Goal: Information Seeking & Learning: Find specific page/section

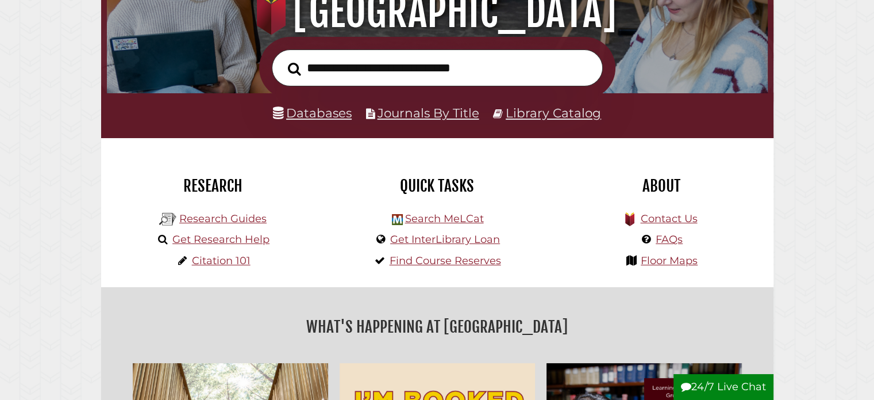
scroll to position [172, 0]
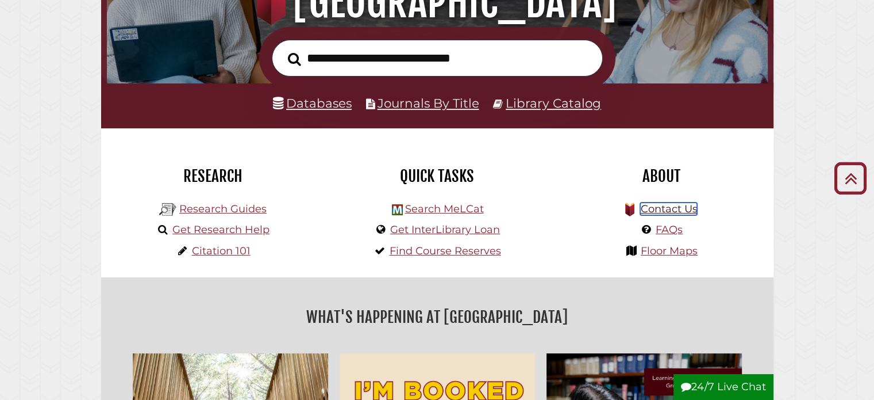
click at [667, 209] on link "Contact Us" at bounding box center [668, 208] width 57 height 13
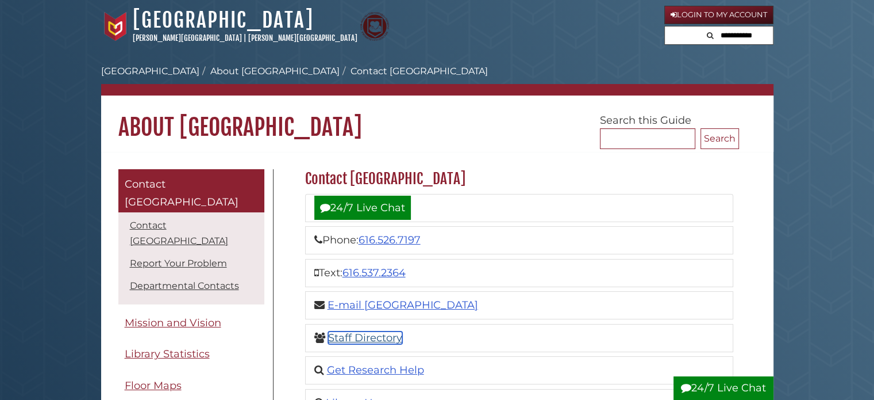
click at [363, 337] on link "Staff Directory" at bounding box center [365, 337] width 74 height 13
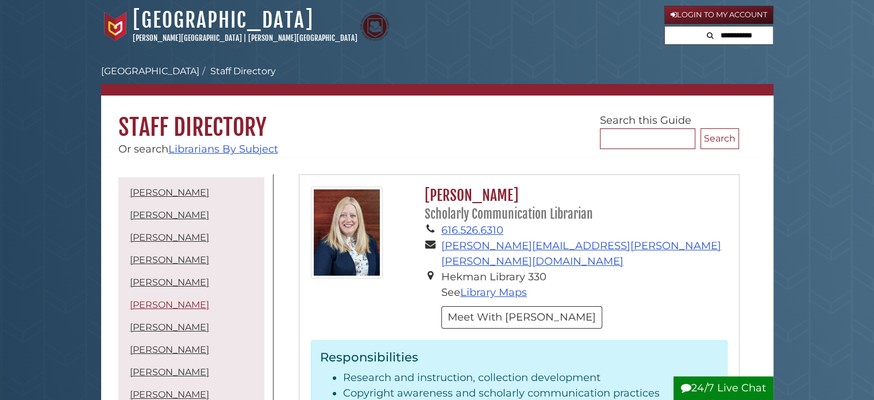
scroll to position [53, 0]
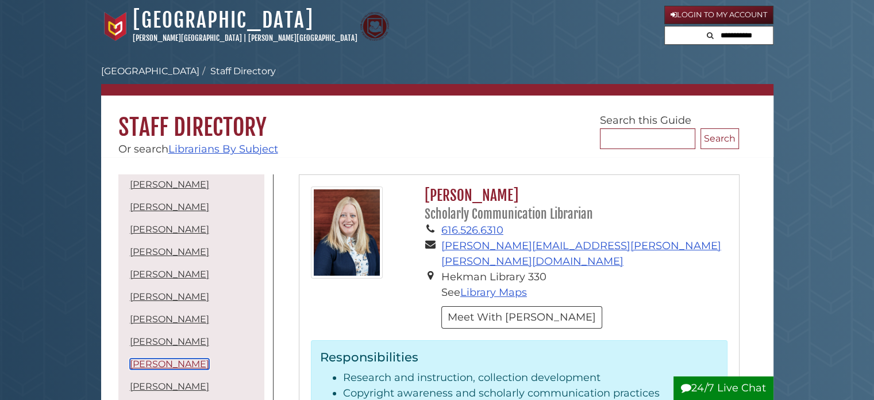
click at [156, 366] on link "[PERSON_NAME]" at bounding box center [169, 363] width 79 height 11
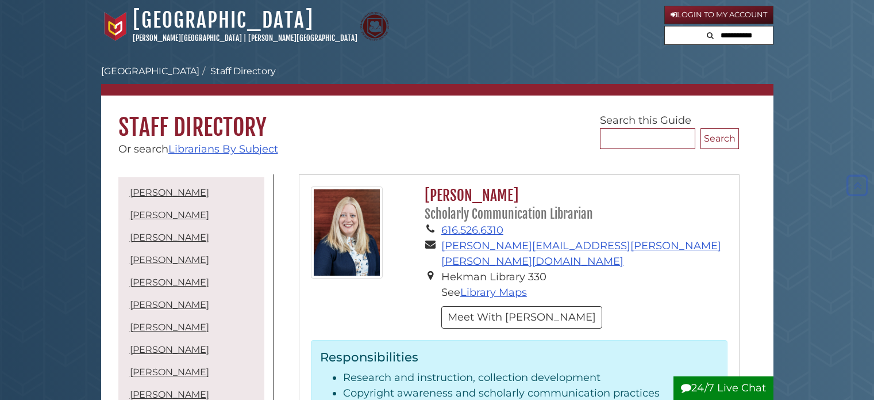
scroll to position [2546, 0]
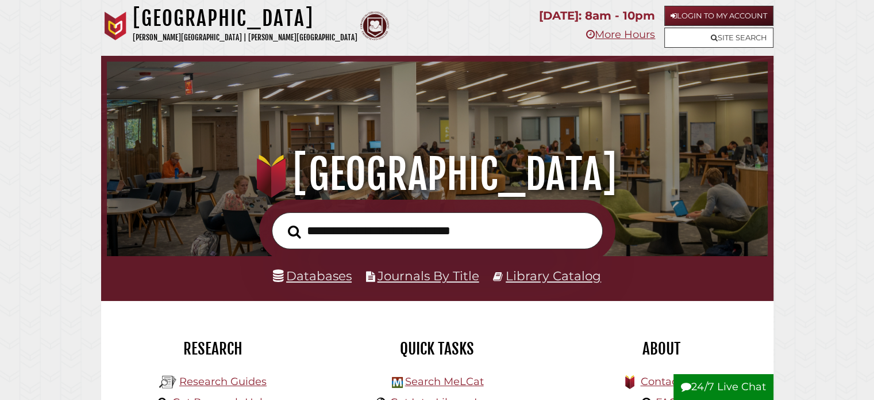
scroll to position [218, 655]
click at [333, 276] on link "Databases" at bounding box center [312, 275] width 79 height 15
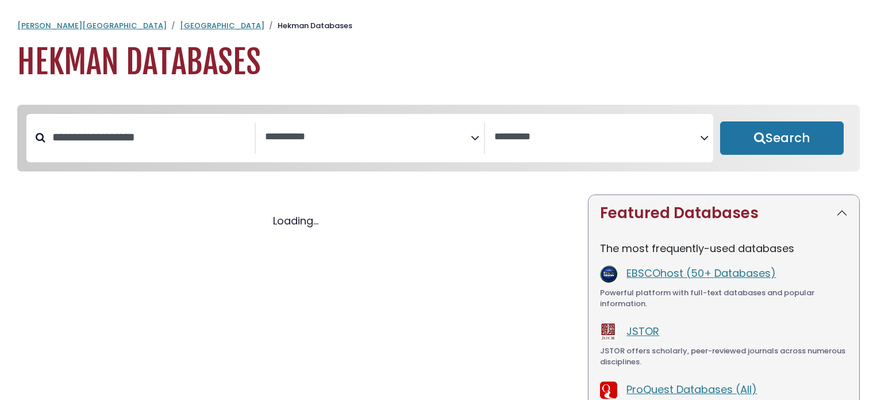
select select "Database Subject Filter"
select select "Database Vendors Filter"
select select "Database Subject Filter"
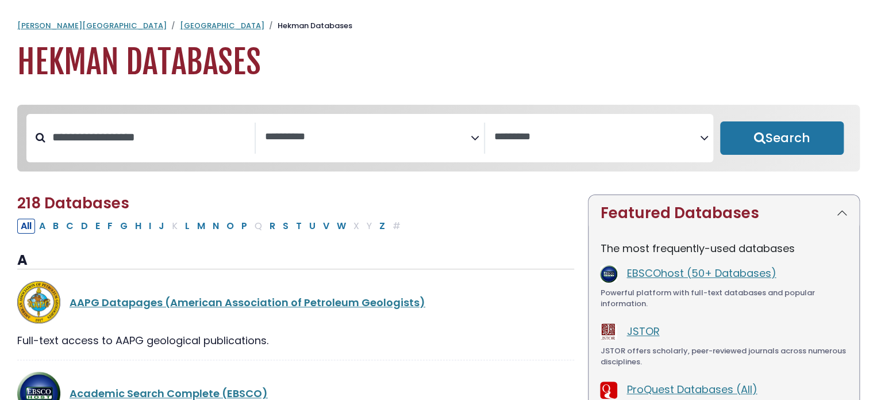
click at [544, 136] on textarea "Search" at bounding box center [597, 137] width 206 height 12
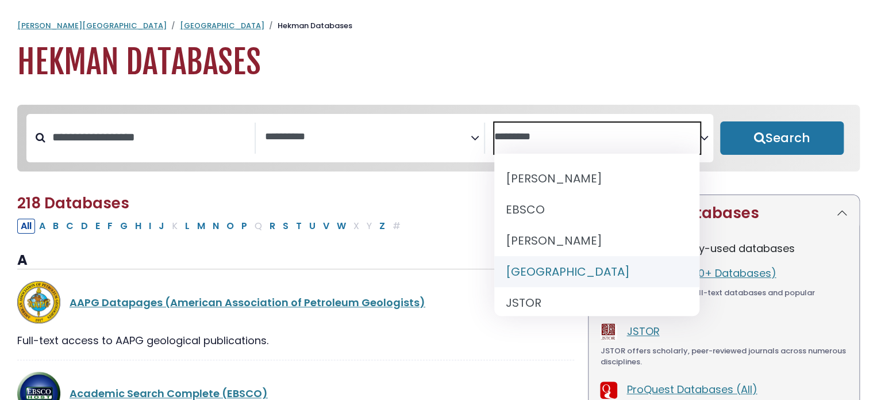
select select "******"
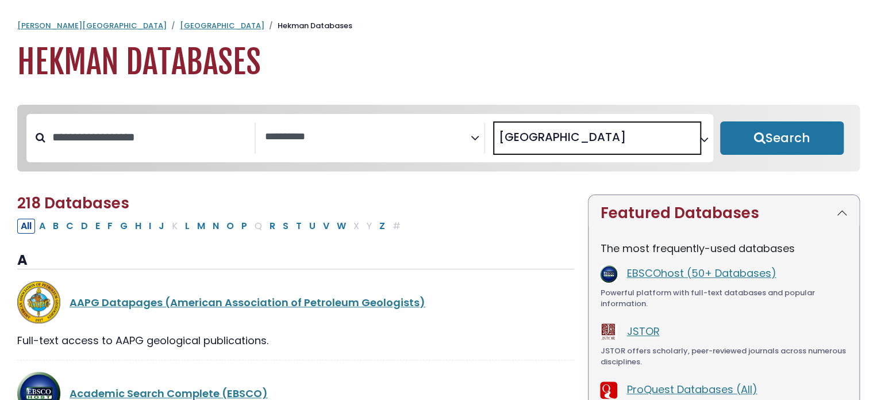
click at [747, 138] on button "Search" at bounding box center [782, 137] width 124 height 33
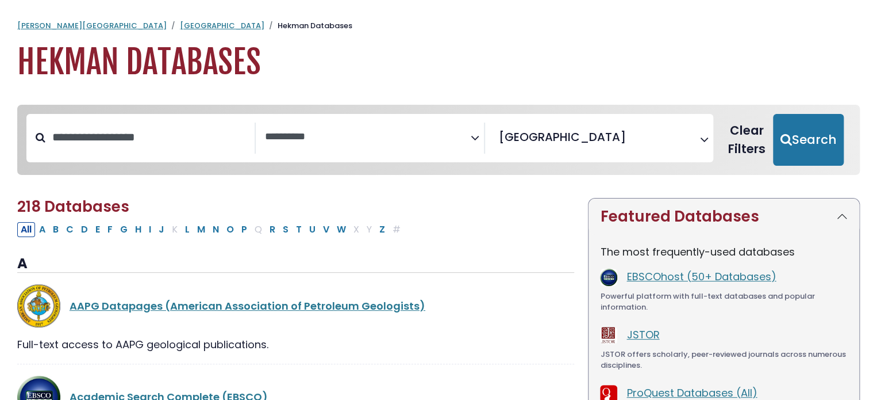
select select "Database Subject Filter"
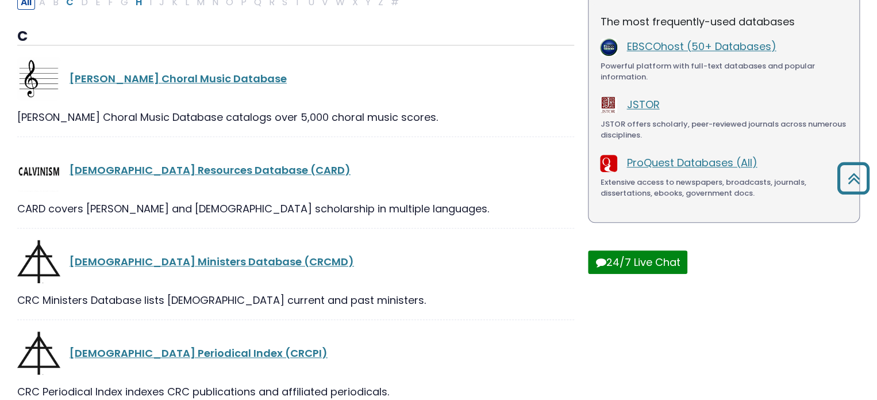
scroll to position [345, 0]
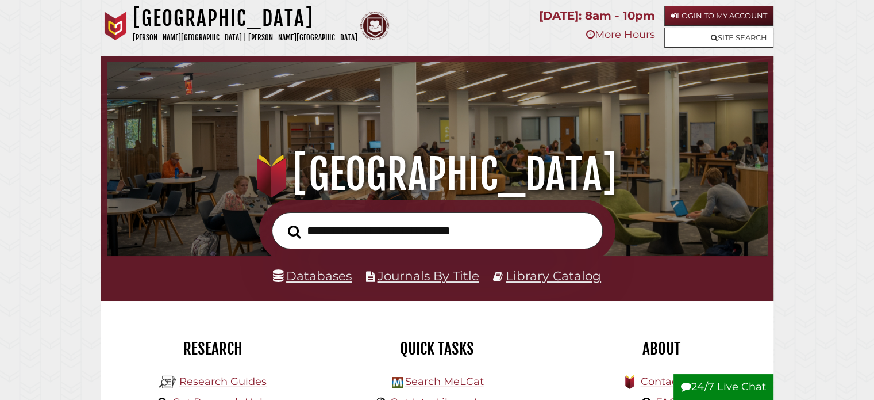
scroll to position [218, 655]
click at [311, 275] on link "Databases" at bounding box center [312, 275] width 79 height 15
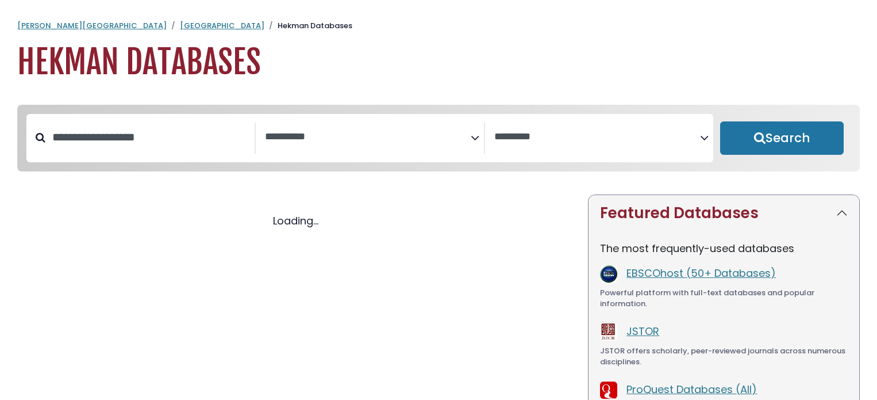
select select "Database Subject Filter"
select select "Database Vendors Filter"
click at [141, 140] on input "Search database by title or keyword" at bounding box center [149, 137] width 209 height 19
select select "Database Subject Filter"
select select "Database Vendors Filter"
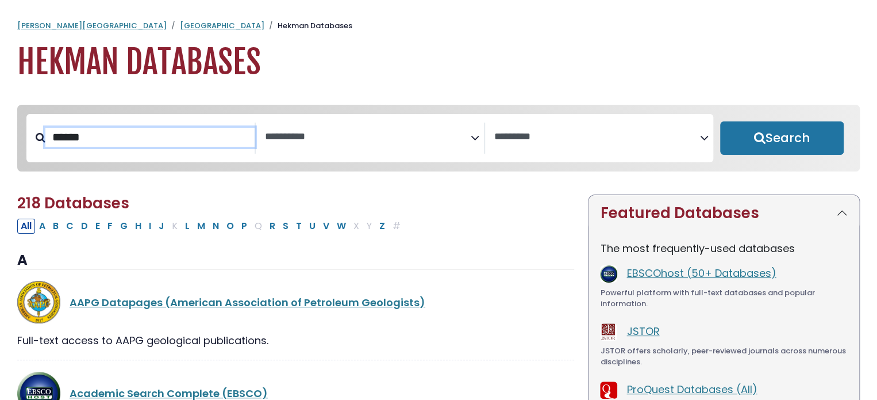
type input "******"
click at [720, 121] on button "Search" at bounding box center [782, 137] width 124 height 33
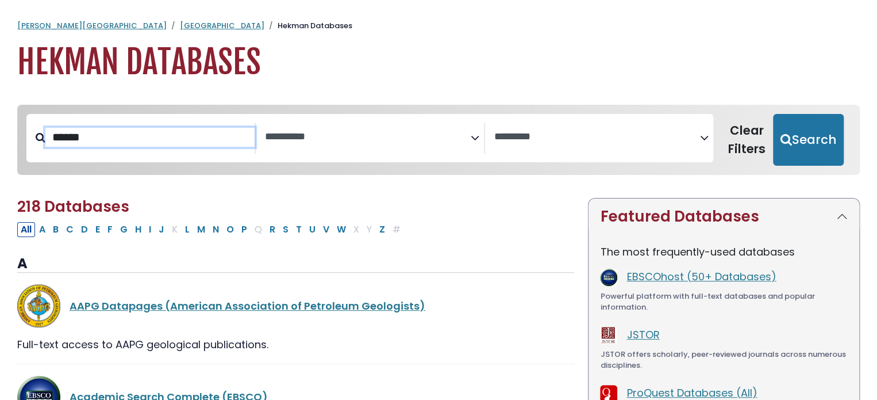
select select "Database Subject Filter"
select select "Database Vendors Filter"
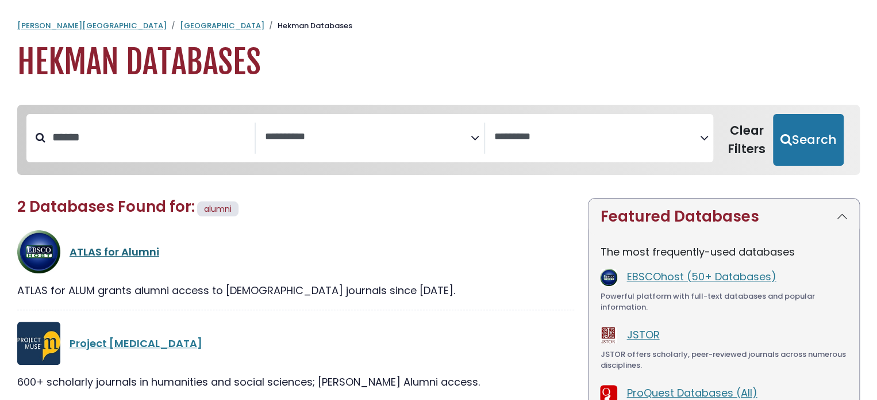
click at [129, 251] on link "ATLAS for Alumni" at bounding box center [115, 251] width 90 height 14
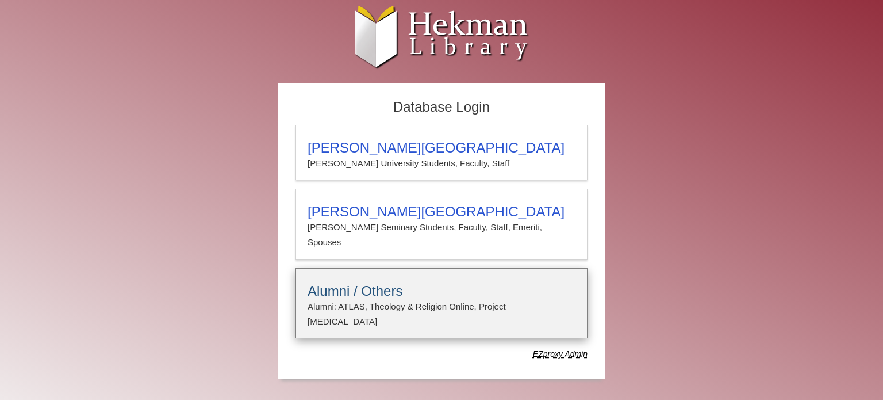
click at [366, 299] on p "Alumni: ATLAS, Theology & Religion Online, Project Muse" at bounding box center [442, 314] width 268 height 30
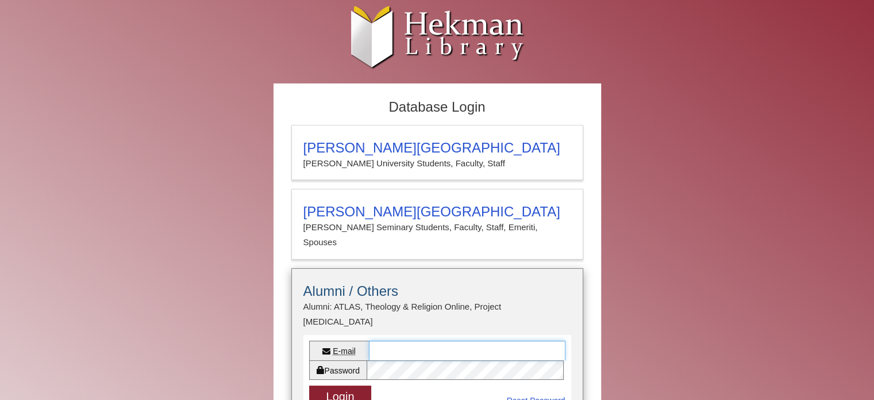
click at [377, 340] on input "E-mail" at bounding box center [467, 350] width 197 height 20
type input "**********"
click at [309, 385] on button "Login" at bounding box center [340, 396] width 63 height 22
